Goal: Task Accomplishment & Management: Use online tool/utility

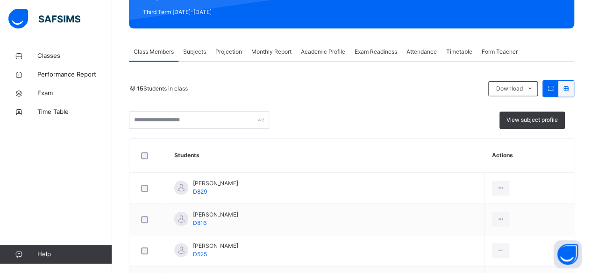
scroll to position [134, 0]
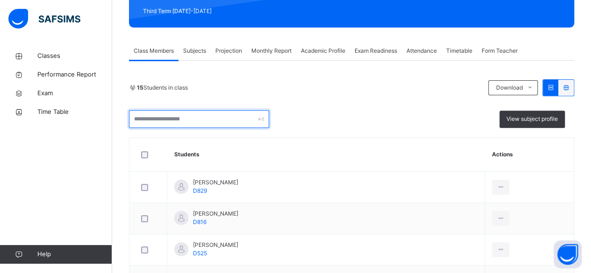
click at [257, 116] on input "text" at bounding box center [199, 119] width 140 height 18
click at [352, 117] on div "View subject profile" at bounding box center [351, 119] width 445 height 18
click at [237, 51] on span "Projection" at bounding box center [228, 51] width 27 height 8
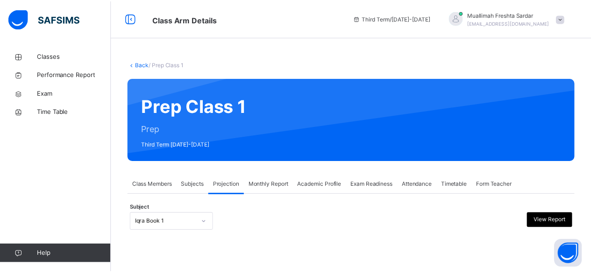
scroll to position [73, 0]
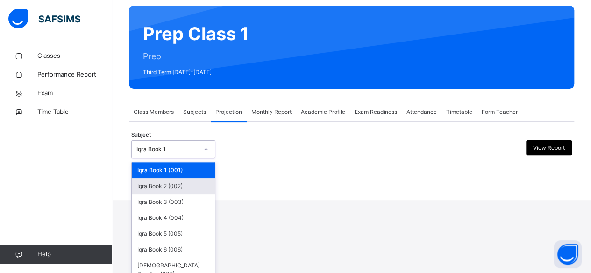
click at [198, 186] on div "Iqra Book 2 (002)" at bounding box center [173, 187] width 83 height 16
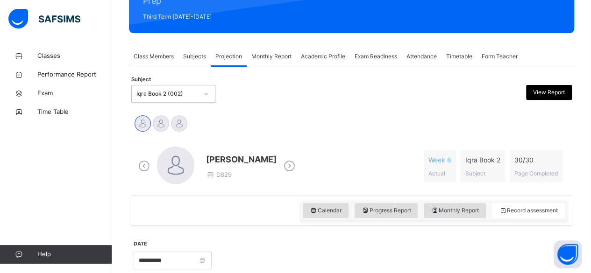
scroll to position [129, 0]
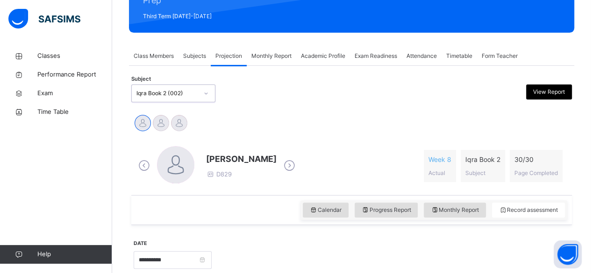
click at [297, 164] on icon at bounding box center [289, 166] width 16 height 14
click at [287, 167] on icon at bounding box center [289, 166] width 16 height 14
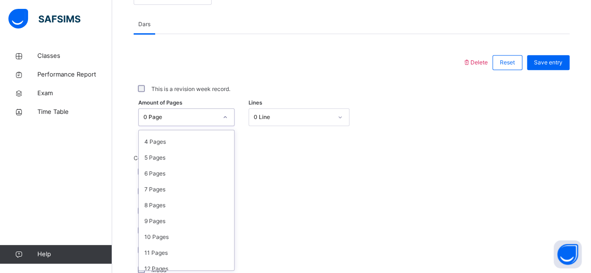
scroll to position [60, 0]
click at [185, 231] on div "10 Pages" at bounding box center [186, 237] width 95 height 16
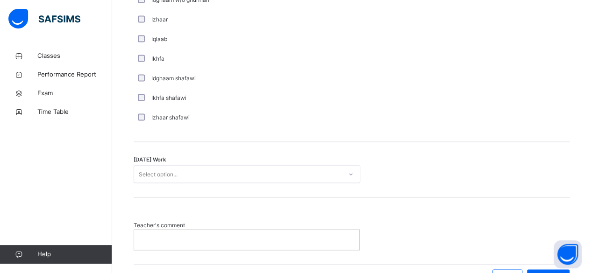
scroll to position [729, 0]
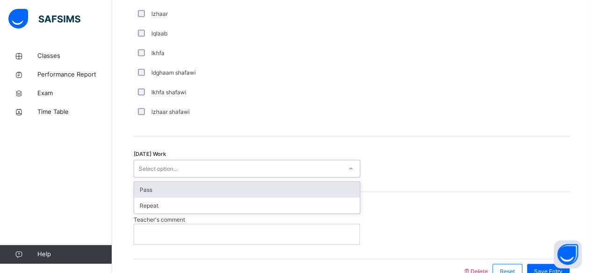
click at [327, 186] on div "Pass" at bounding box center [247, 190] width 226 height 16
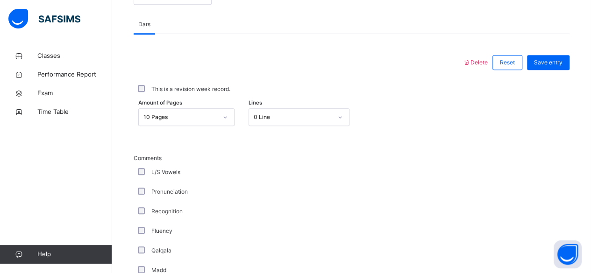
scroll to position [393, 0]
click at [562, 59] on span "Save entry" at bounding box center [548, 63] width 29 height 8
click at [560, 64] on span "Save entry" at bounding box center [548, 63] width 29 height 8
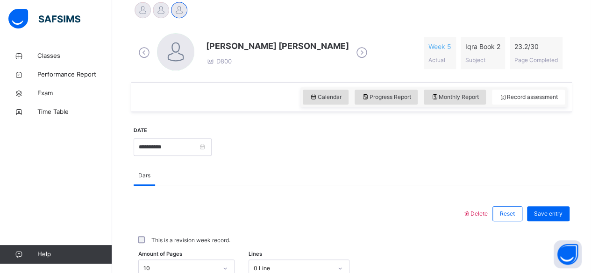
scroll to position [243, 0]
click at [354, 54] on icon at bounding box center [362, 52] width 16 height 14
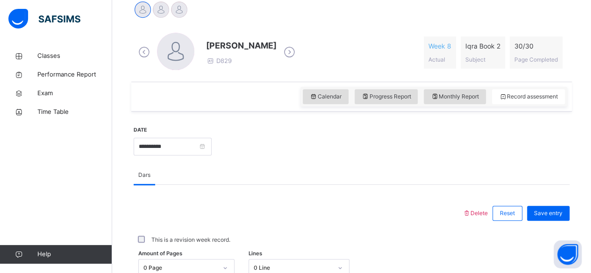
click at [298, 51] on icon at bounding box center [289, 52] width 16 height 14
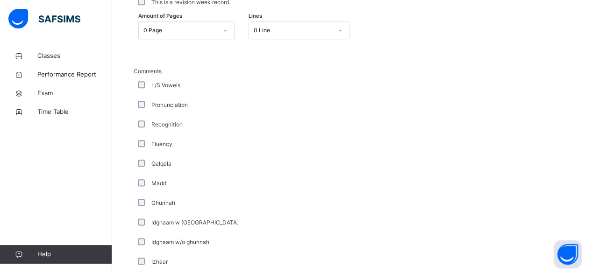
scroll to position [482, 0]
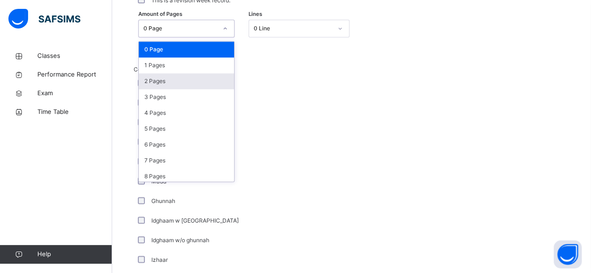
click at [186, 80] on div "2 Pages" at bounding box center [186, 81] width 95 height 16
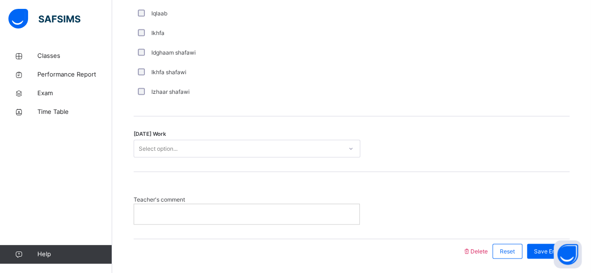
scroll to position [750, 0]
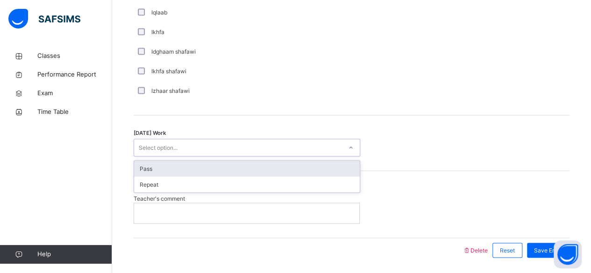
click at [303, 169] on div "Pass" at bounding box center [247, 169] width 226 height 16
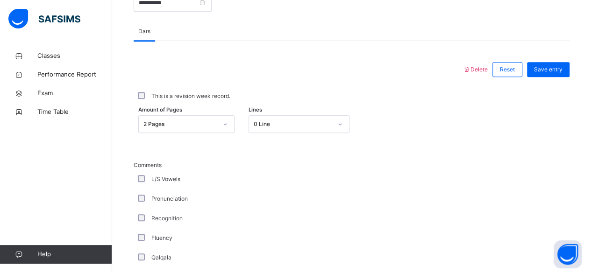
scroll to position [386, 0]
click at [551, 71] on span "Save entry" at bounding box center [548, 70] width 29 height 8
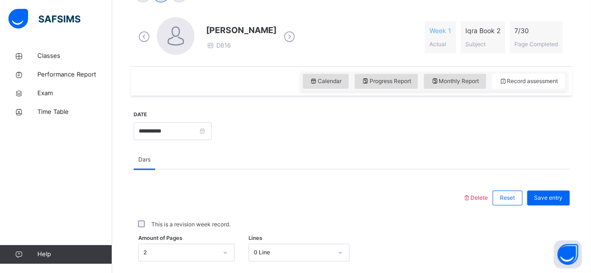
scroll to position [260, 0]
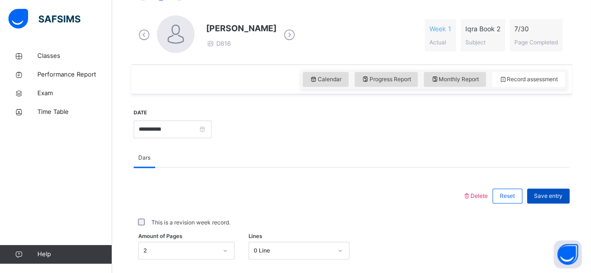
click at [558, 193] on span "Save entry" at bounding box center [548, 196] width 29 height 8
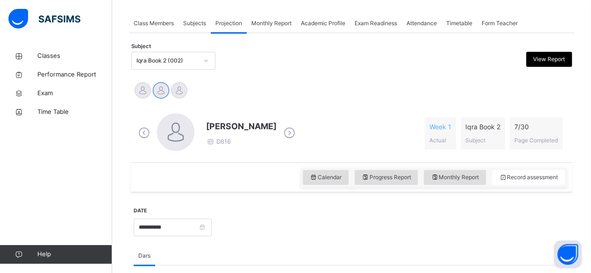
scroll to position [151, 0]
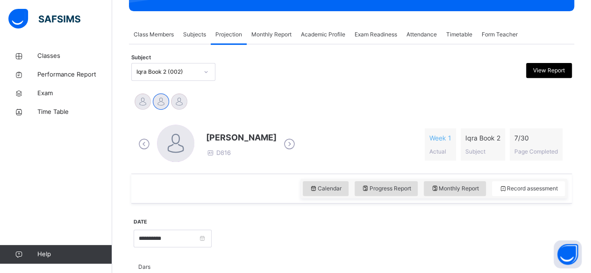
click at [285, 140] on icon at bounding box center [289, 144] width 16 height 14
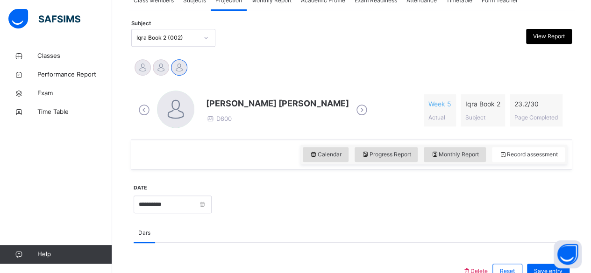
scroll to position [178, 0]
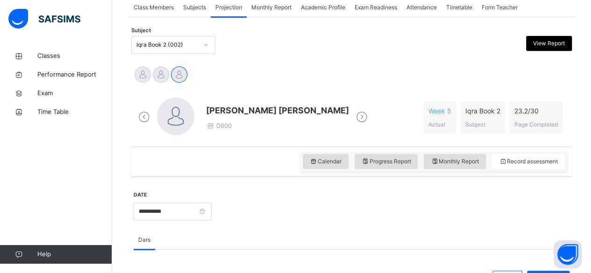
click at [354, 112] on icon at bounding box center [362, 117] width 16 height 14
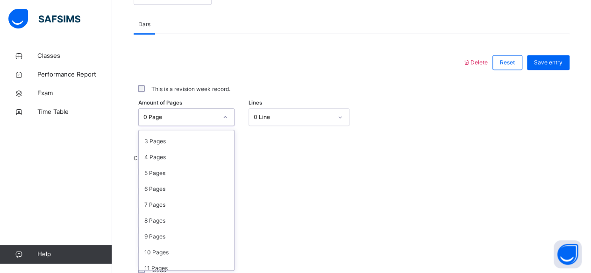
scroll to position [45, 0]
click at [189, 250] on div "10 Pages" at bounding box center [186, 252] width 95 height 16
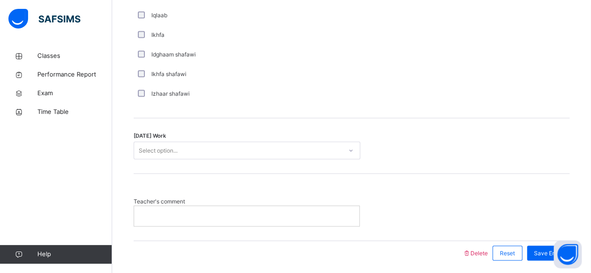
scroll to position [754, 0]
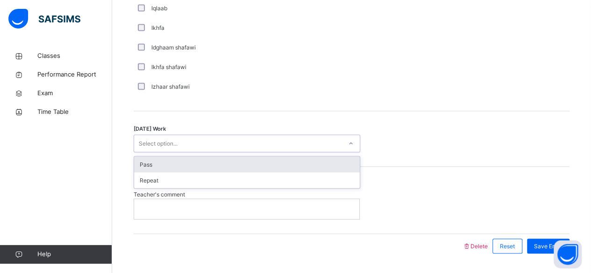
click at [331, 163] on div "Pass" at bounding box center [247, 165] width 226 height 16
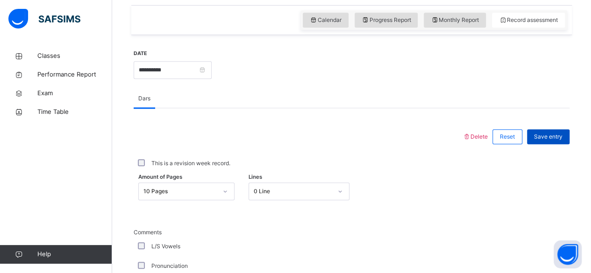
click at [558, 135] on span "Save entry" at bounding box center [548, 137] width 29 height 8
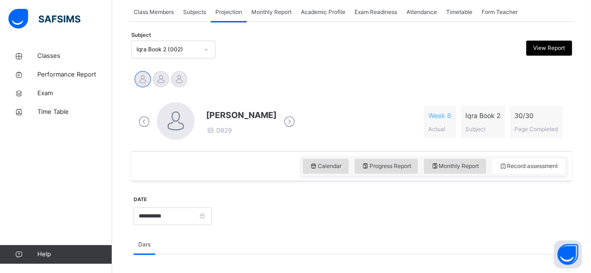
scroll to position [172, 0]
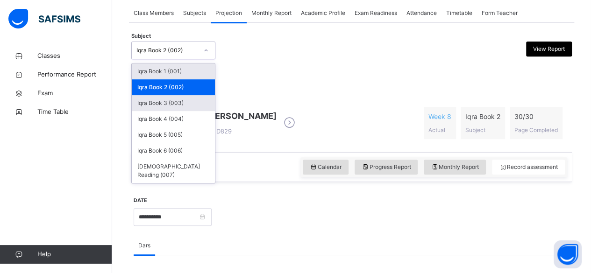
click at [204, 98] on div "Iqra Book 3 (003)" at bounding box center [173, 103] width 83 height 16
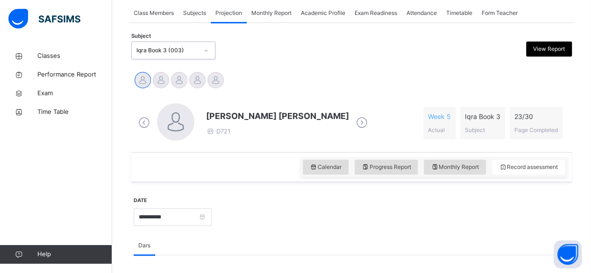
click at [354, 121] on icon at bounding box center [362, 123] width 16 height 14
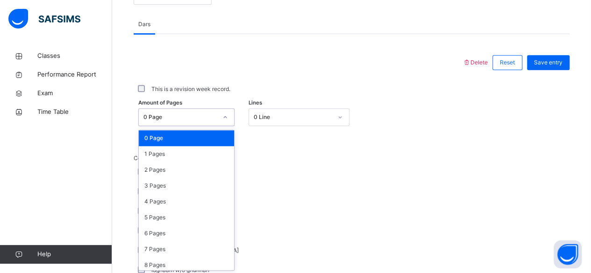
scroll to position [394, 0]
click at [202, 165] on div "2 Pages" at bounding box center [186, 170] width 95 height 16
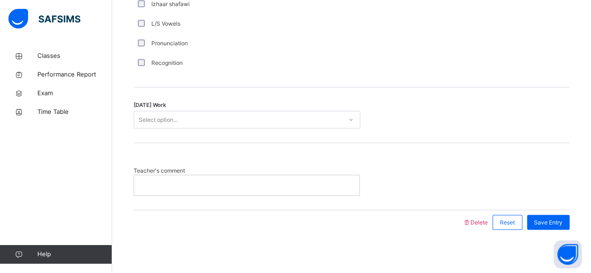
scroll to position [773, 0]
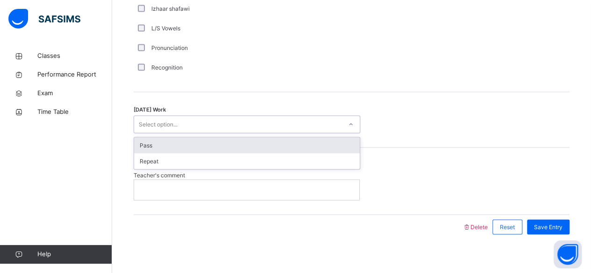
click at [334, 145] on div "Pass" at bounding box center [247, 145] width 226 height 16
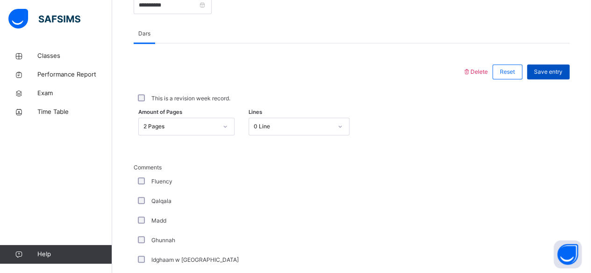
click at [558, 73] on span "Save entry" at bounding box center [548, 72] width 29 height 8
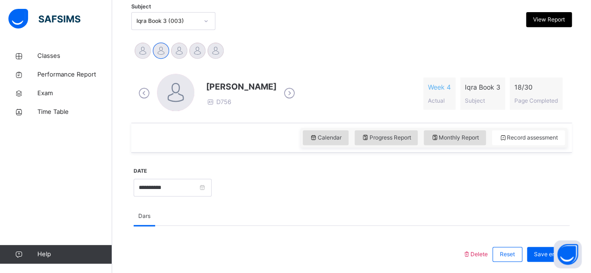
scroll to position [201, 0]
click at [281, 93] on icon at bounding box center [289, 94] width 16 height 14
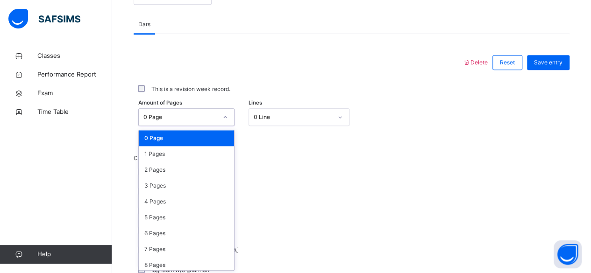
scroll to position [394, 0]
click at [197, 171] on div "2 Pages" at bounding box center [186, 170] width 95 height 16
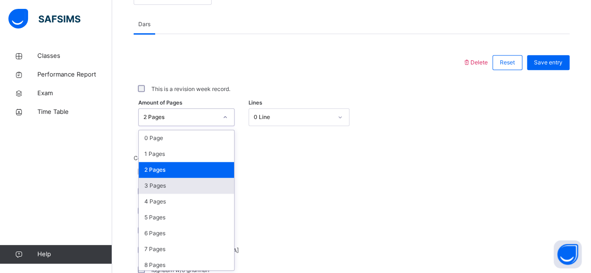
click at [201, 184] on div "3 Pages" at bounding box center [186, 186] width 95 height 16
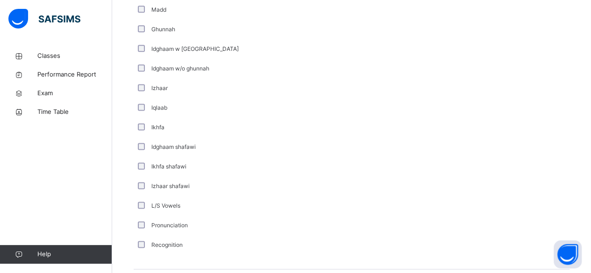
scroll to position [598, 0]
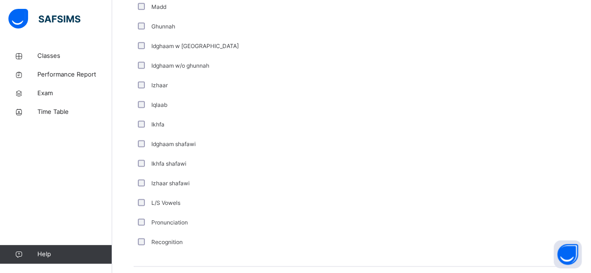
click at [152, 221] on label "Pronunciation" at bounding box center [169, 223] width 36 height 8
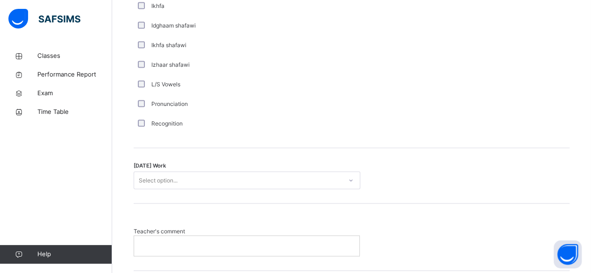
scroll to position [726, 0]
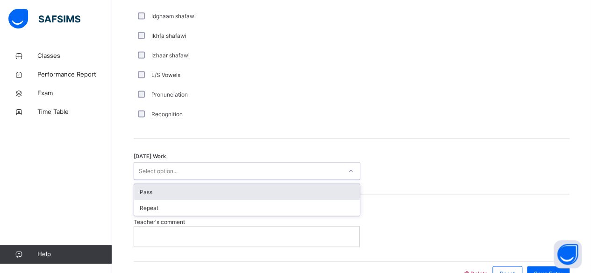
click at [325, 191] on div "Pass" at bounding box center [247, 192] width 226 height 16
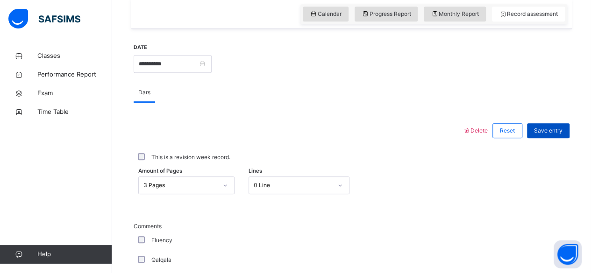
click at [556, 129] on span "Save entry" at bounding box center [548, 131] width 29 height 8
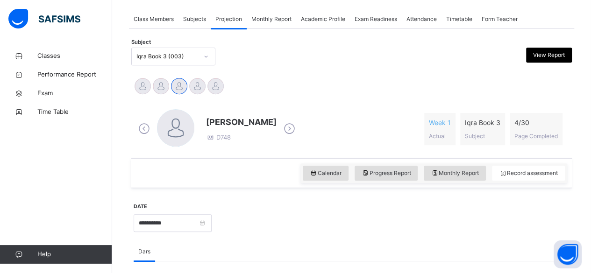
scroll to position [155, 0]
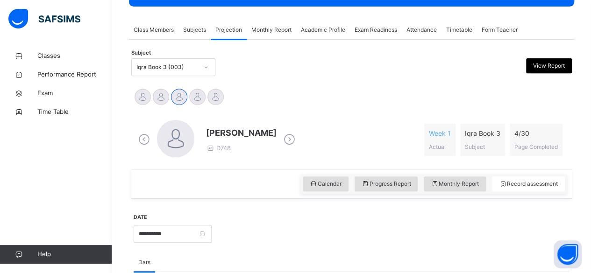
click at [292, 134] on icon at bounding box center [289, 140] width 16 height 14
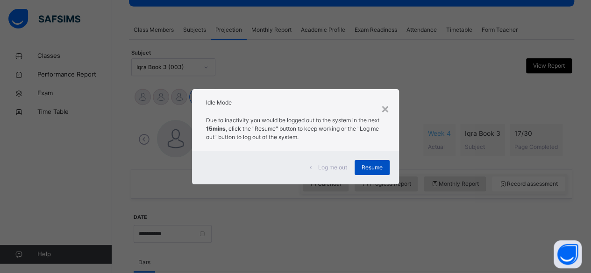
click at [374, 166] on span "Resume" at bounding box center [372, 168] width 21 height 8
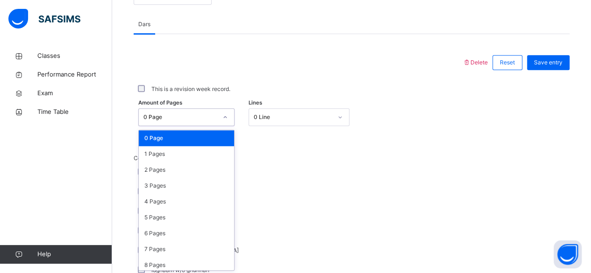
scroll to position [394, 0]
click at [188, 186] on div "3 Pages" at bounding box center [186, 186] width 95 height 16
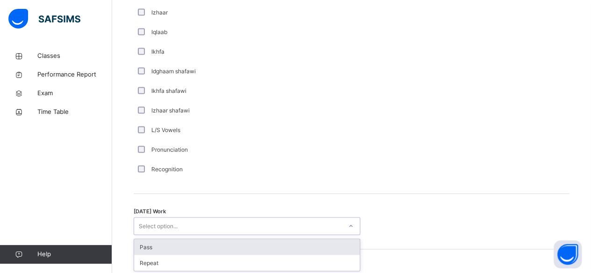
scroll to position [672, 0]
click at [289, 240] on div "Pass" at bounding box center [247, 247] width 226 height 16
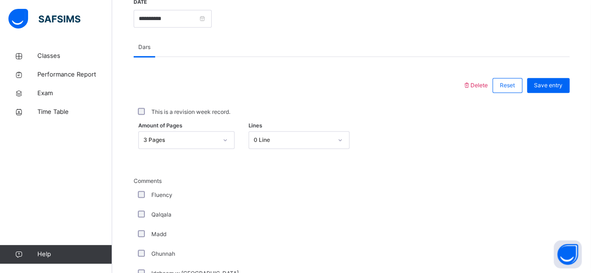
scroll to position [333, 0]
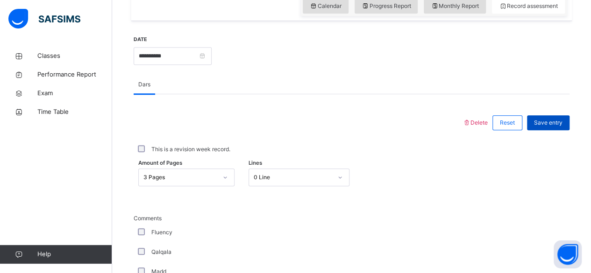
click at [559, 124] on span "Save entry" at bounding box center [548, 123] width 29 height 8
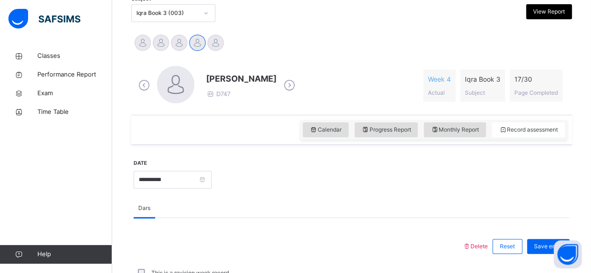
scroll to position [201, 0]
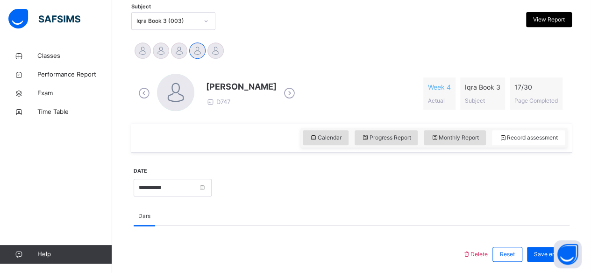
click at [282, 93] on icon at bounding box center [289, 93] width 16 height 14
click at [282, 90] on icon at bounding box center [289, 93] width 16 height 14
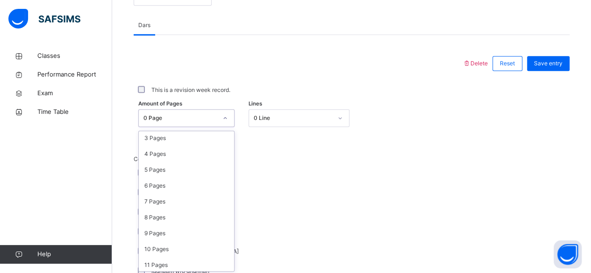
scroll to position [49, 0]
click at [180, 249] on div "10 Pages" at bounding box center [186, 249] width 95 height 16
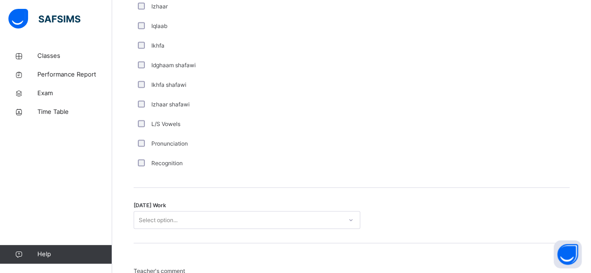
scroll to position [681, 0]
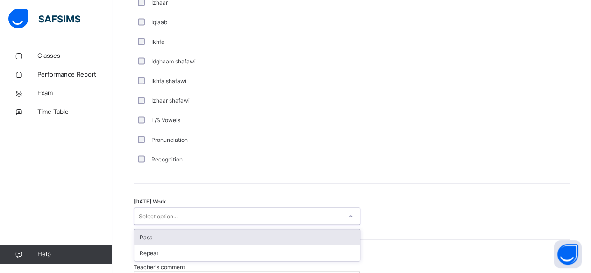
click at [317, 235] on div "Pass" at bounding box center [247, 238] width 226 height 16
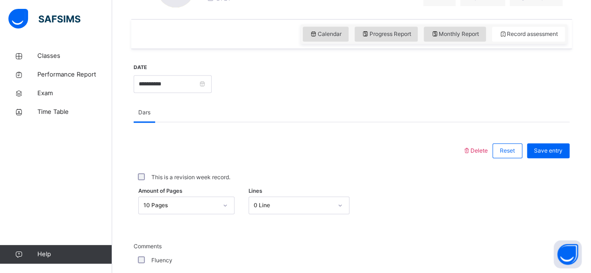
scroll to position [305, 0]
click at [558, 149] on span "Save entry" at bounding box center [548, 151] width 29 height 8
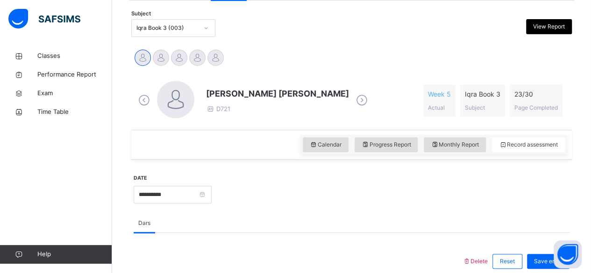
scroll to position [192, 0]
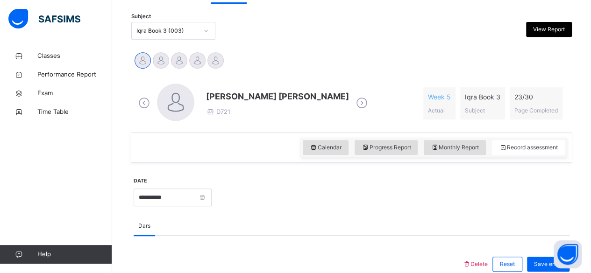
click at [354, 104] on icon at bounding box center [362, 103] width 16 height 14
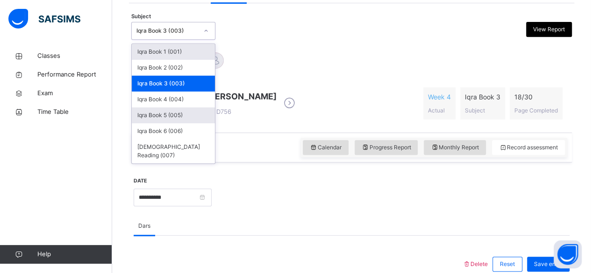
click at [200, 115] on div "Iqra Book 5 (005)" at bounding box center [173, 116] width 83 height 16
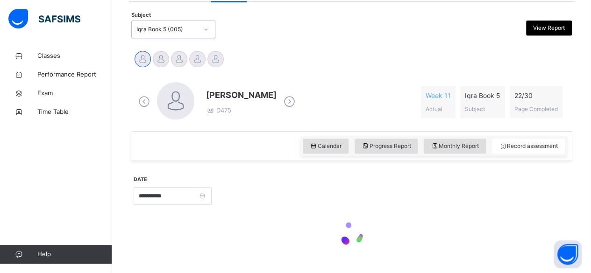
scroll to position [216, 0]
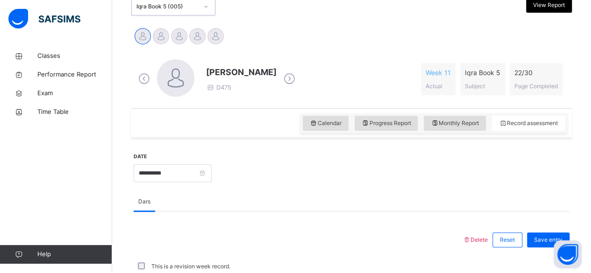
click at [287, 82] on icon at bounding box center [289, 79] width 16 height 14
click at [290, 79] on icon at bounding box center [289, 79] width 16 height 14
click at [298, 80] on icon at bounding box center [289, 79] width 16 height 14
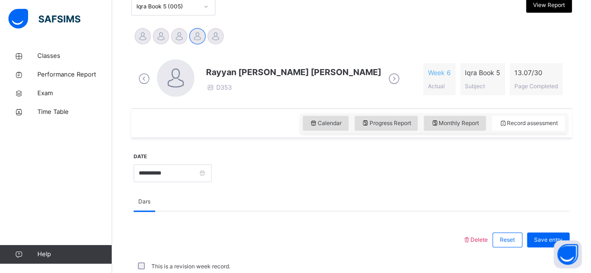
click at [386, 78] on icon at bounding box center [394, 79] width 16 height 14
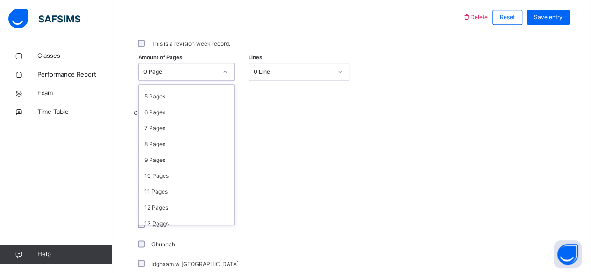
scroll to position [76, 0]
click at [186, 175] on div "10 Pages" at bounding box center [186, 176] width 95 height 16
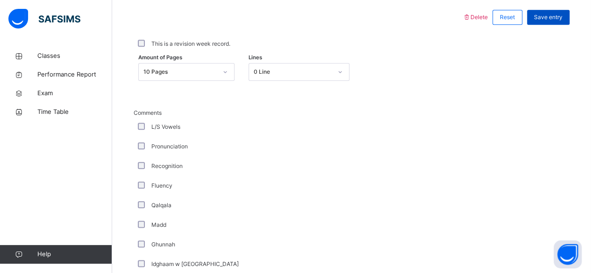
click at [560, 16] on span "Save entry" at bounding box center [548, 17] width 29 height 8
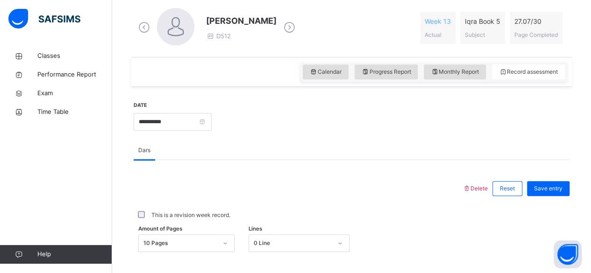
click at [282, 21] on icon at bounding box center [289, 28] width 16 height 14
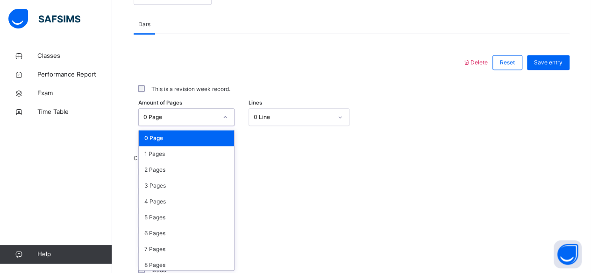
scroll to position [394, 0]
click at [180, 168] on div "2 Pages" at bounding box center [186, 170] width 95 height 16
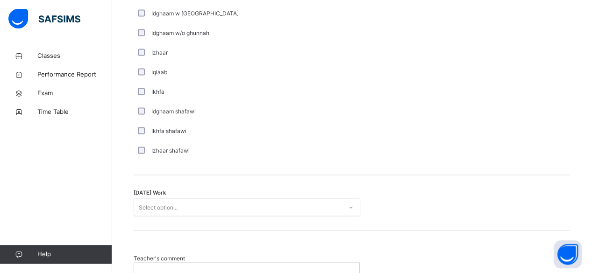
scroll to position [706, 0]
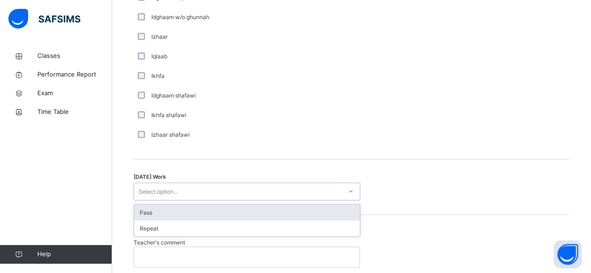
click at [294, 209] on div "Pass" at bounding box center [247, 213] width 226 height 16
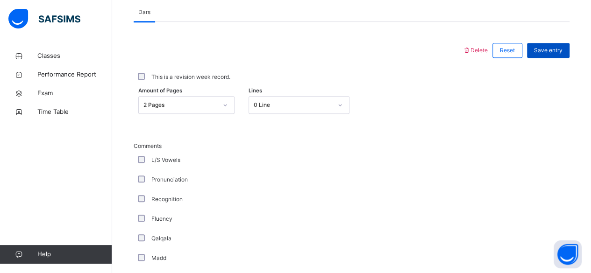
click at [563, 50] on span "Save entry" at bounding box center [548, 50] width 29 height 8
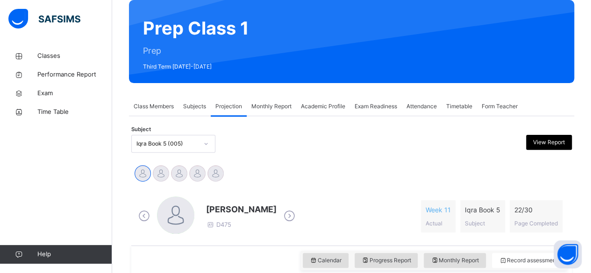
scroll to position [77, 0]
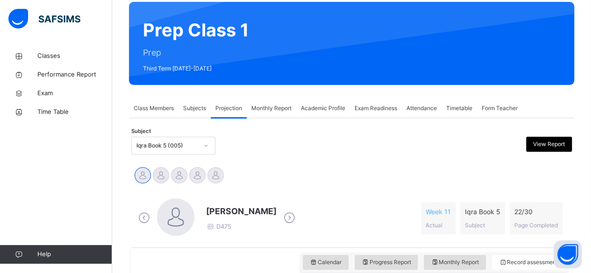
click at [283, 213] on icon at bounding box center [289, 218] width 16 height 14
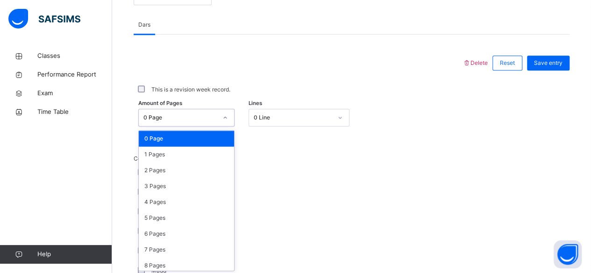
scroll to position [394, 0]
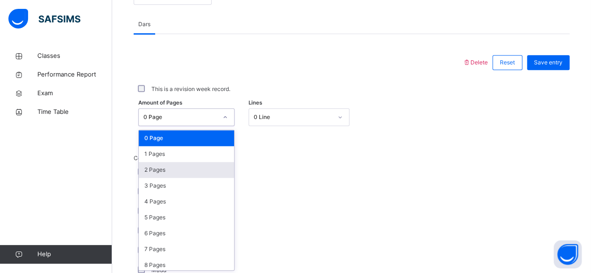
click at [167, 167] on div "2 Pages" at bounding box center [186, 170] width 95 height 16
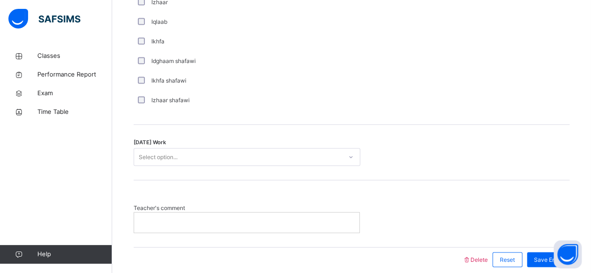
scroll to position [742, 0]
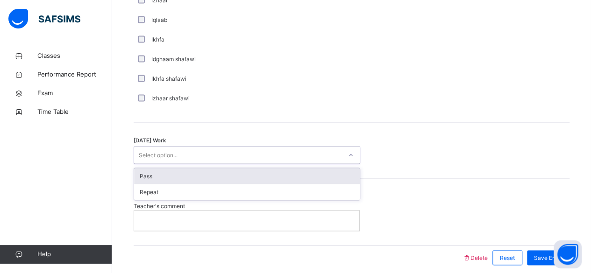
click at [309, 174] on div "Pass" at bounding box center [247, 176] width 226 height 16
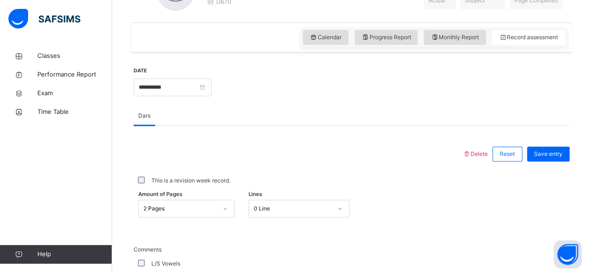
scroll to position [301, 0]
click at [562, 153] on span "Save entry" at bounding box center [548, 155] width 29 height 8
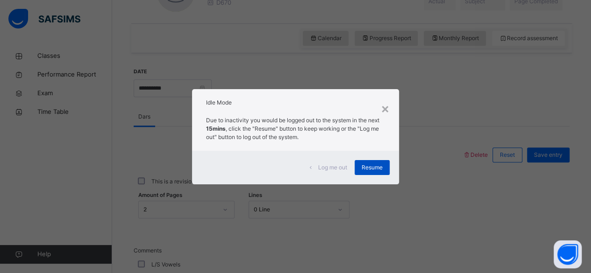
click at [385, 161] on div "Resume" at bounding box center [372, 167] width 35 height 15
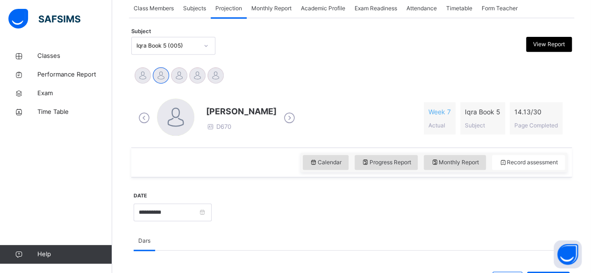
scroll to position [174, 0]
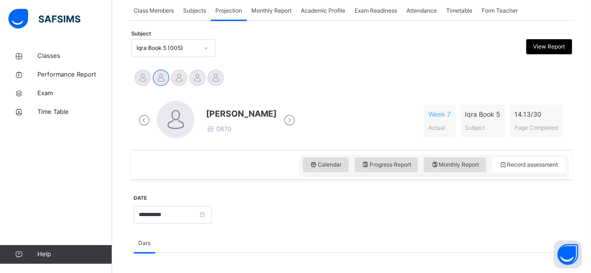
click at [287, 122] on icon at bounding box center [289, 121] width 16 height 14
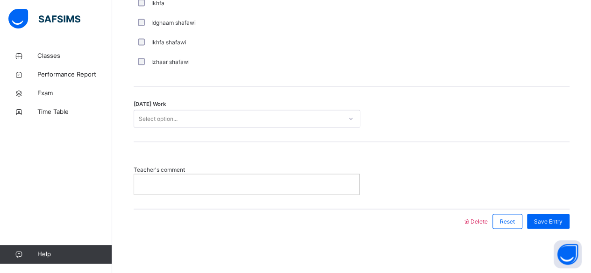
scroll to position [775, 0]
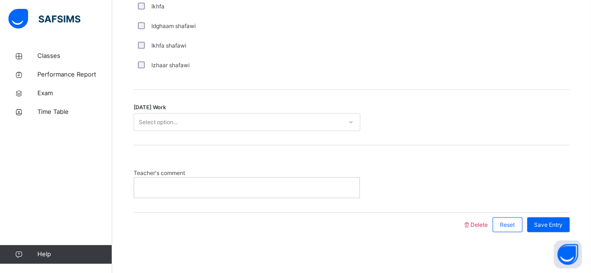
click at [152, 184] on p at bounding box center [246, 187] width 211 height 8
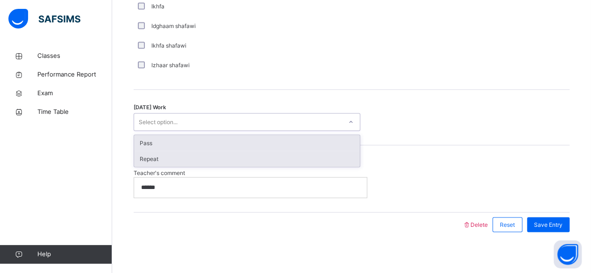
click at [261, 159] on div "Repeat" at bounding box center [247, 159] width 226 height 16
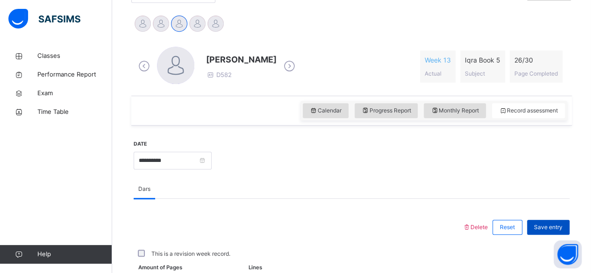
click at [560, 226] on span "Save entry" at bounding box center [548, 227] width 29 height 8
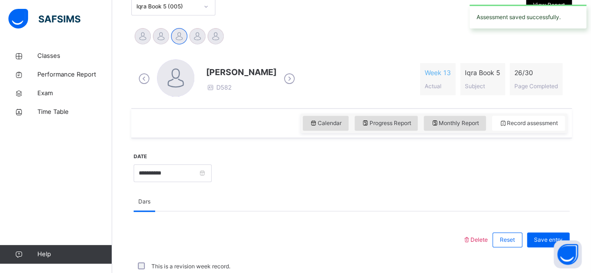
scroll to position [229, 0]
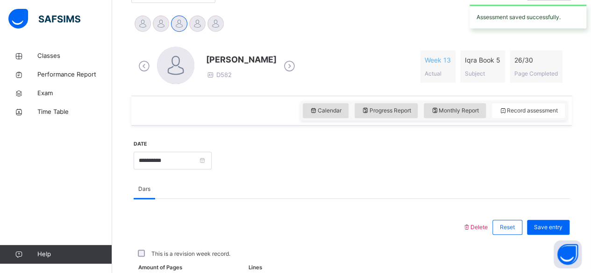
click at [298, 66] on icon at bounding box center [289, 66] width 16 height 14
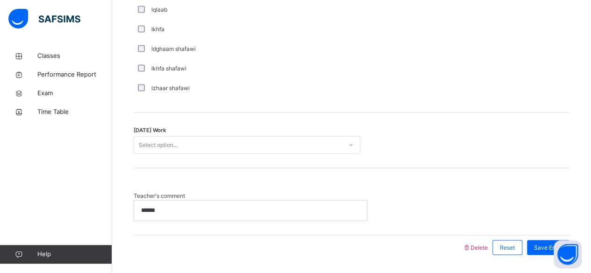
scroll to position [779, 0]
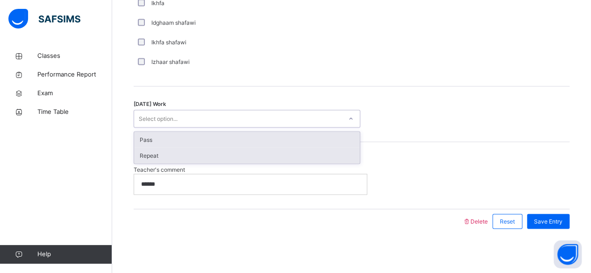
click at [309, 152] on div "Repeat" at bounding box center [247, 156] width 226 height 16
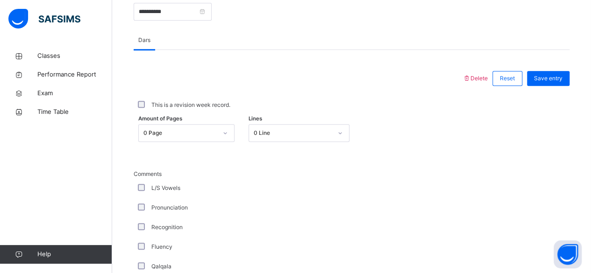
scroll to position [378, 0]
click at [563, 75] on span "Save entry" at bounding box center [548, 78] width 29 height 8
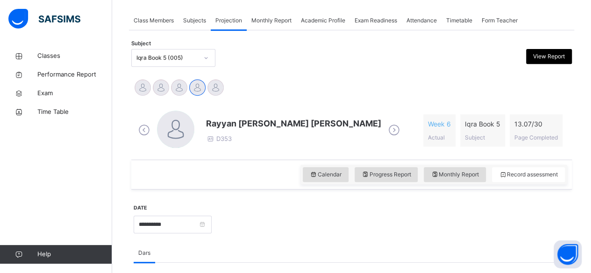
scroll to position [141, 0]
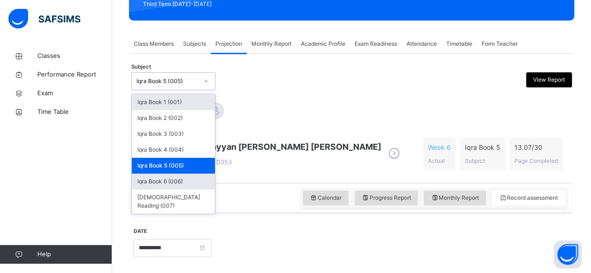
click at [195, 176] on div "Iqra Book 6 (006)" at bounding box center [173, 182] width 83 height 16
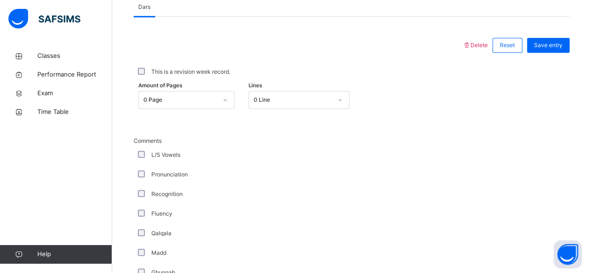
scroll to position [452, 0]
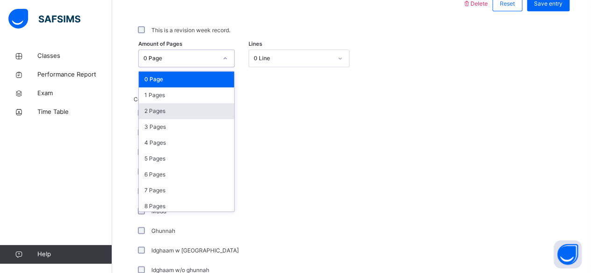
click at [195, 112] on div "2 Pages" at bounding box center [186, 111] width 95 height 16
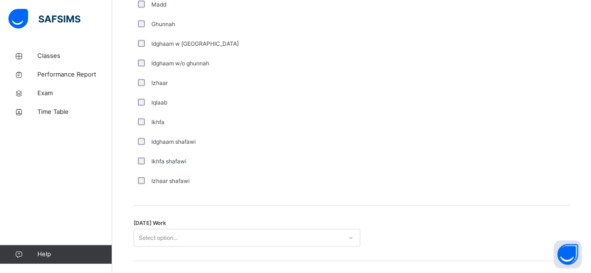
scroll to position [738, 0]
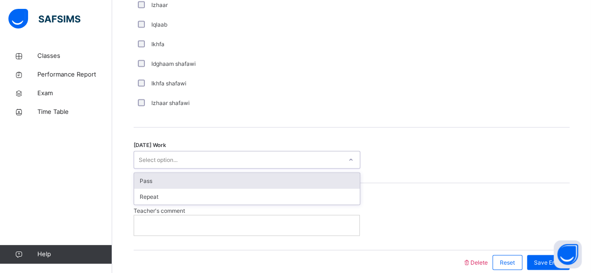
click at [338, 179] on div "Pass" at bounding box center [247, 181] width 226 height 16
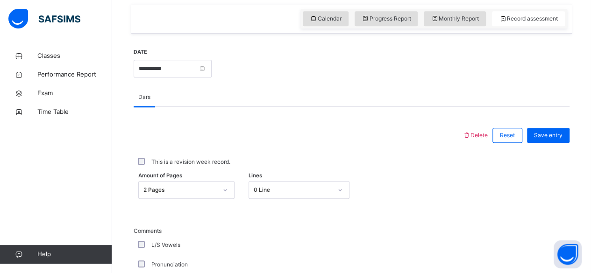
scroll to position [318, 0]
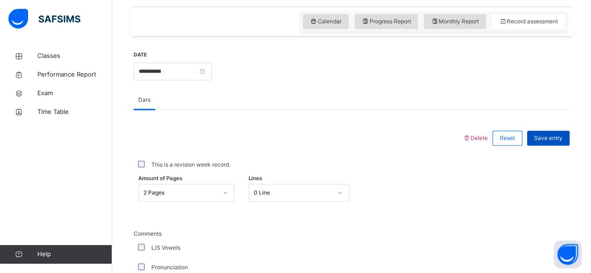
click at [557, 139] on span "Save entry" at bounding box center [548, 138] width 29 height 8
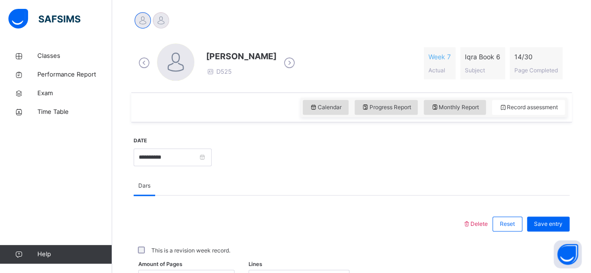
scroll to position [229, 0]
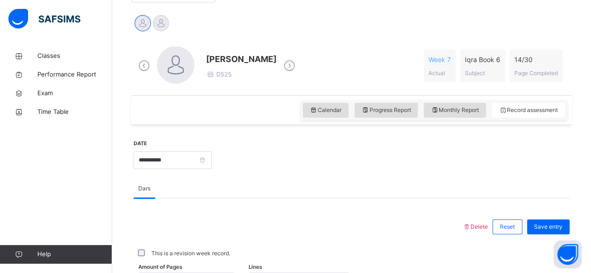
click at [298, 65] on icon at bounding box center [289, 66] width 16 height 14
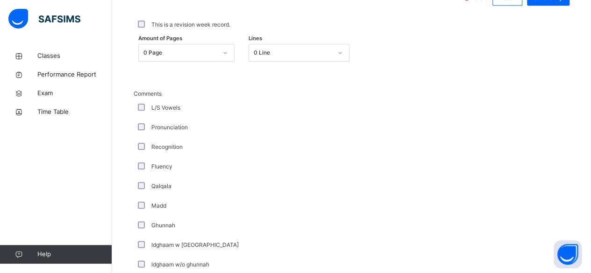
scroll to position [459, 0]
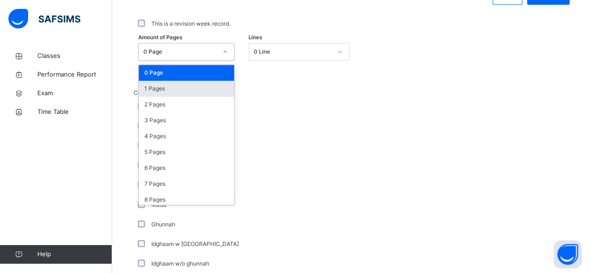
click at [208, 90] on div "1 Pages" at bounding box center [186, 89] width 95 height 16
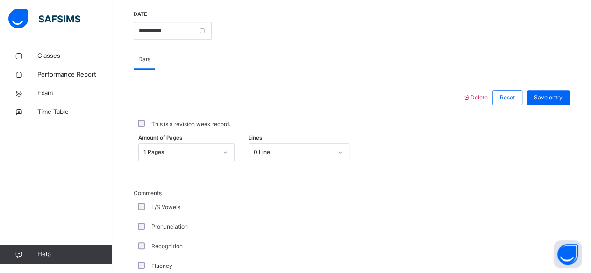
scroll to position [352, 0]
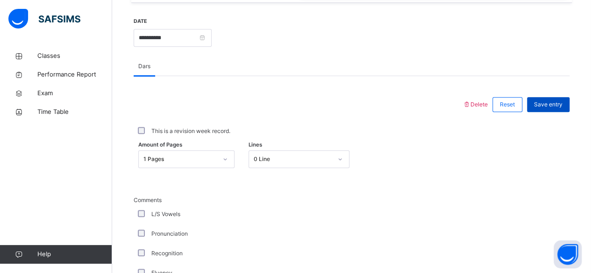
click at [557, 106] on span "Save entry" at bounding box center [548, 105] width 29 height 8
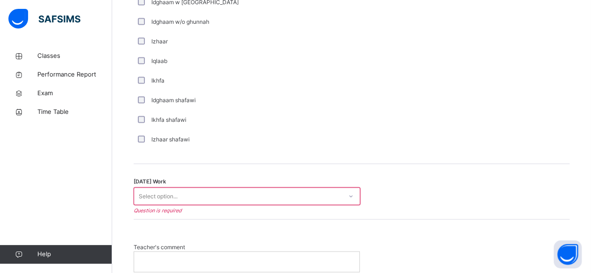
scroll to position [710, 0]
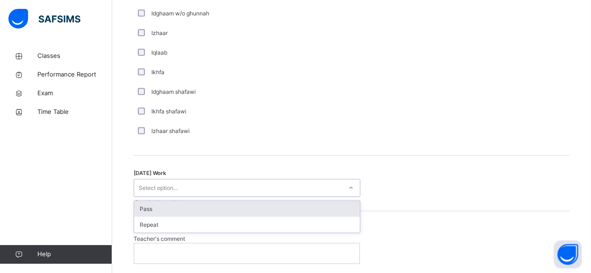
click at [318, 210] on div "Pass" at bounding box center [247, 209] width 226 height 16
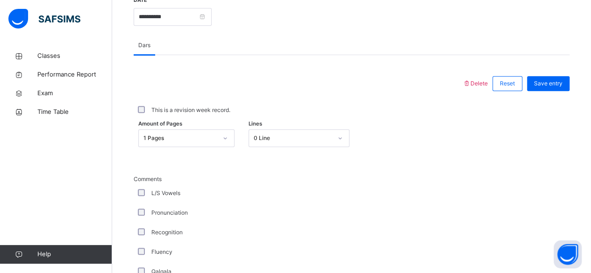
scroll to position [371, 0]
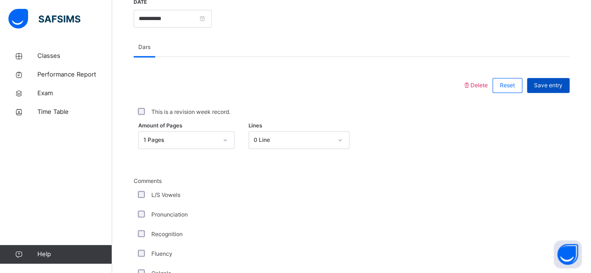
click at [560, 82] on span "Save entry" at bounding box center [548, 85] width 29 height 8
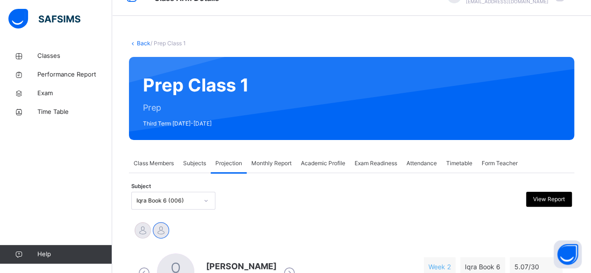
scroll to position [22, 0]
click at [429, 165] on span "Attendance" at bounding box center [422, 163] width 30 height 8
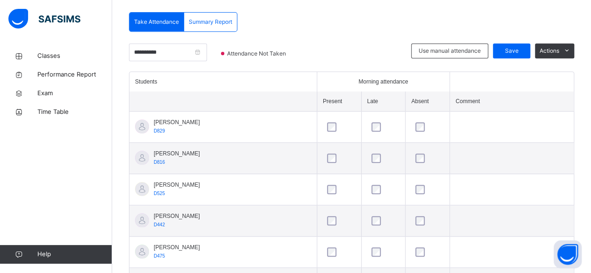
scroll to position [196, 0]
click at [522, 50] on span "Save" at bounding box center [511, 51] width 23 height 8
